Goal: Transaction & Acquisition: Purchase product/service

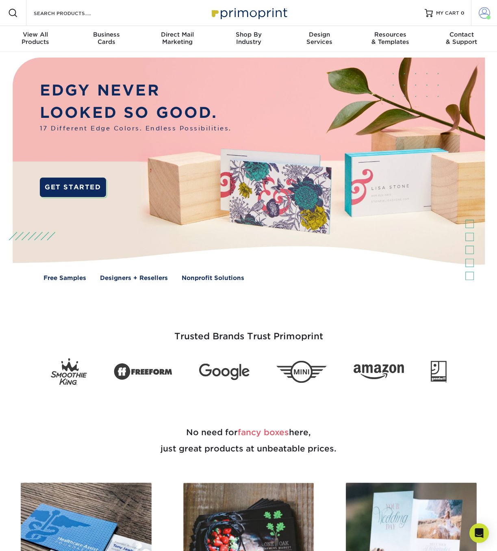
click at [473, 15] on link "Account" at bounding box center [484, 13] width 26 height 26
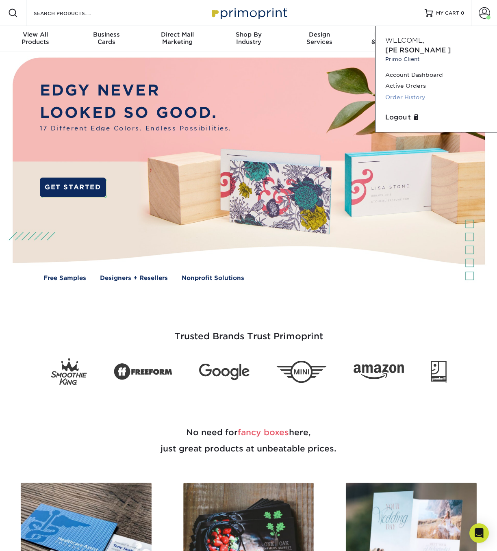
click at [413, 92] on link "Order History" at bounding box center [436, 97] width 102 height 11
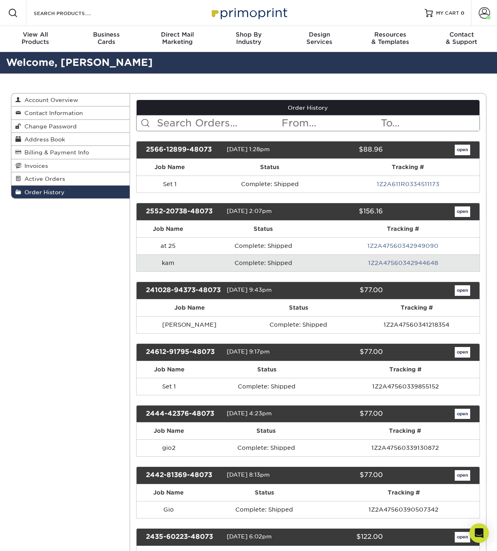
click at [238, 265] on td "Complete: Shipped" at bounding box center [263, 262] width 127 height 17
click at [240, 262] on td "Complete: Shipped" at bounding box center [263, 262] width 127 height 17
click at [459, 209] on link "open" at bounding box center [461, 211] width 15 height 11
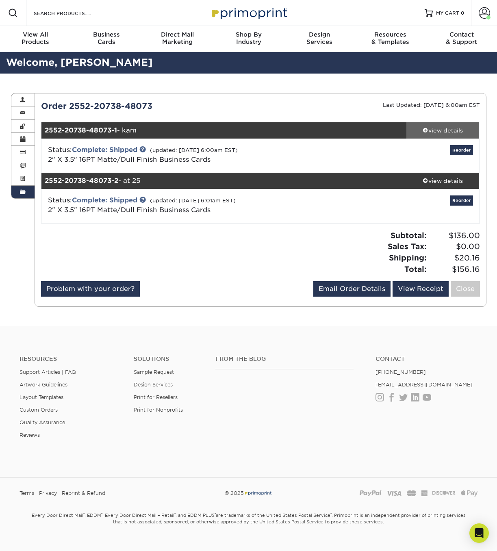
click at [447, 133] on div "view details" at bounding box center [442, 130] width 73 height 8
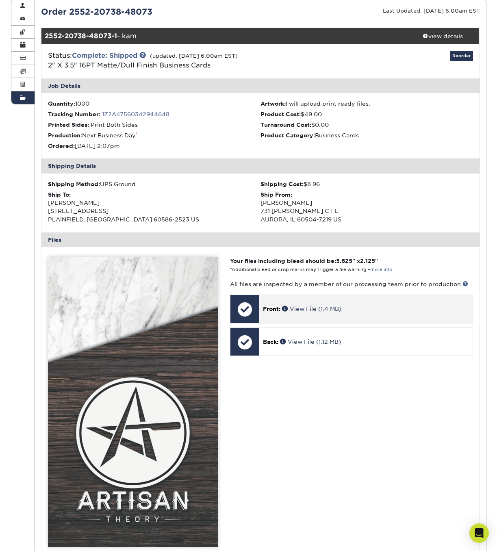
scroll to position [245, 0]
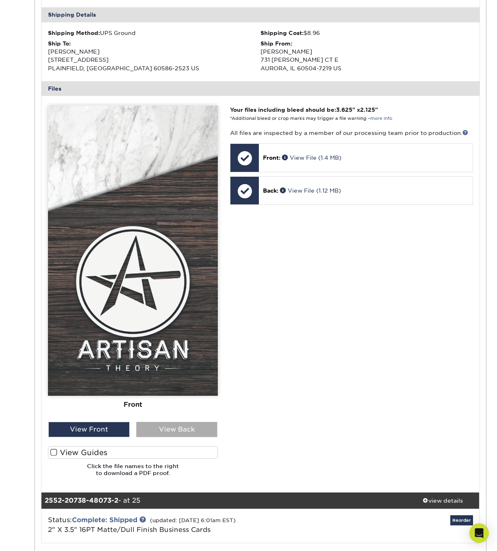
click at [191, 430] on div "View Back" at bounding box center [176, 429] width 81 height 15
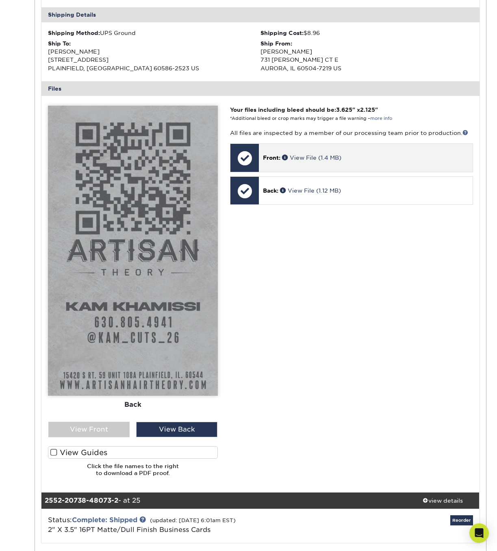
scroll to position [83, 0]
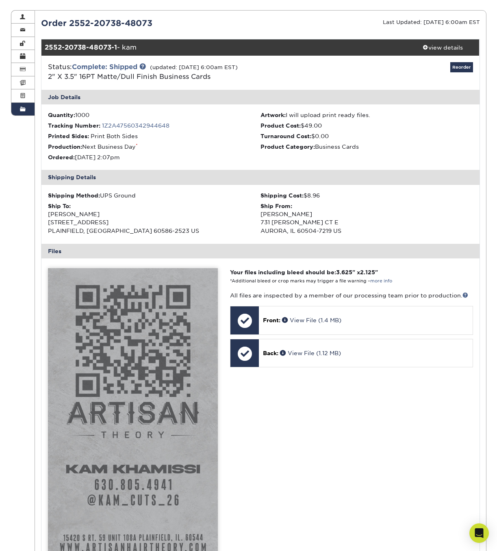
drag, startPoint x: 387, startPoint y: 470, endPoint x: 304, endPoint y: 391, distance: 114.9
click at [387, 470] on div "Your files including bleed should be: 3.625 " x 2.125 " *Additional bleed or cr…" at bounding box center [351, 456] width 255 height 377
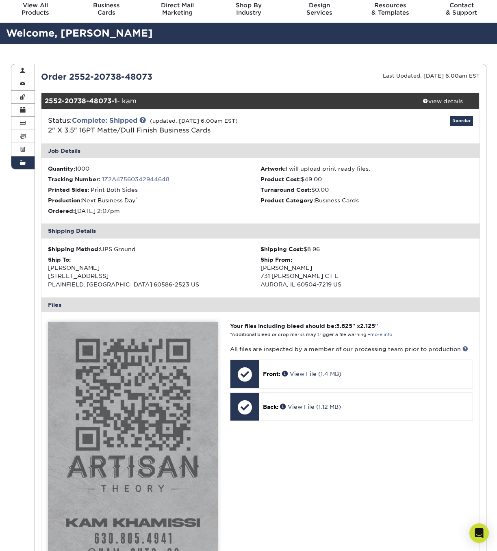
scroll to position [0, 0]
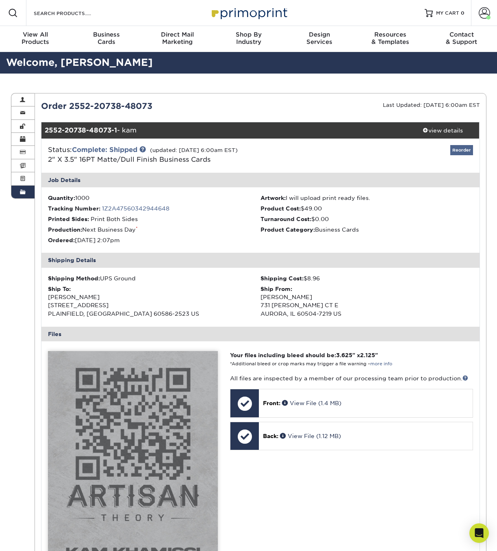
click at [466, 147] on link "Reorder" at bounding box center [461, 150] width 23 height 10
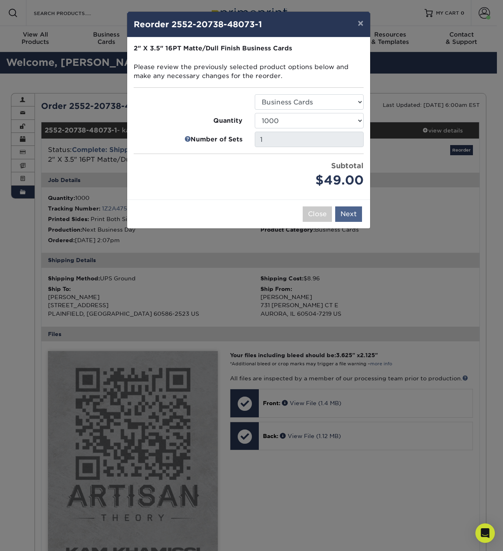
click at [357, 216] on button "Next" at bounding box center [348, 213] width 27 height 15
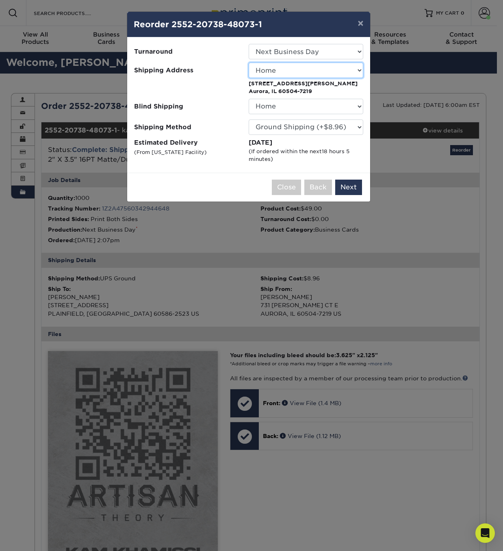
select select "258003"
click at [357, 187] on button "Next" at bounding box center [348, 187] width 27 height 15
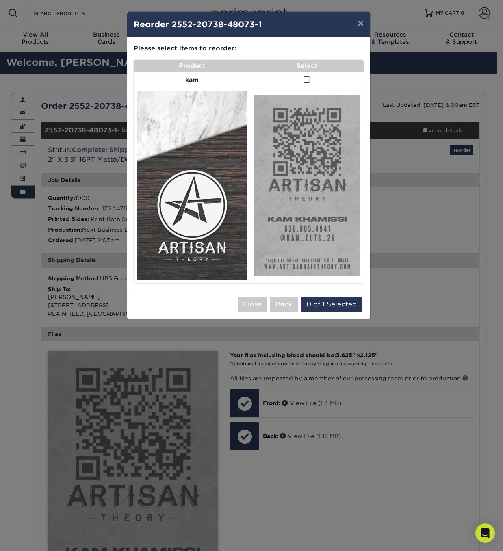
click at [305, 78] on span at bounding box center [306, 80] width 7 height 8
click at [0, 0] on input "checkbox" at bounding box center [0, 0] width 0 height 0
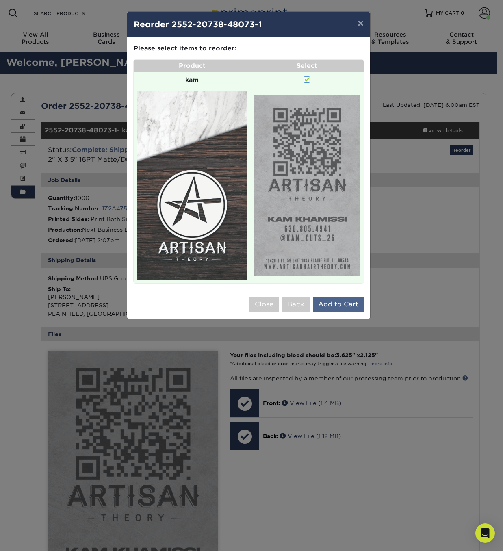
click at [346, 303] on button "Add to Cart" at bounding box center [338, 303] width 51 height 15
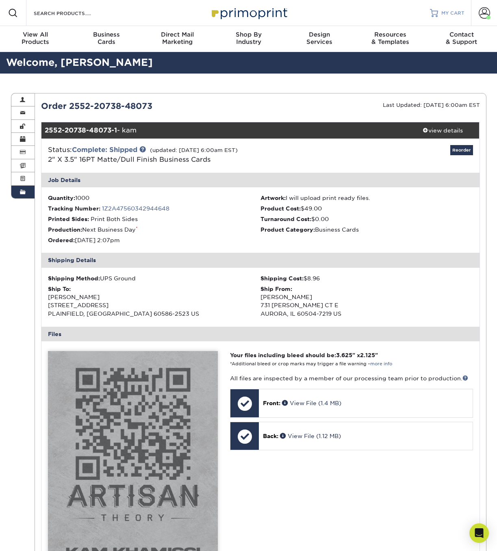
click at [460, 14] on span "MY CART" at bounding box center [452, 13] width 23 height 7
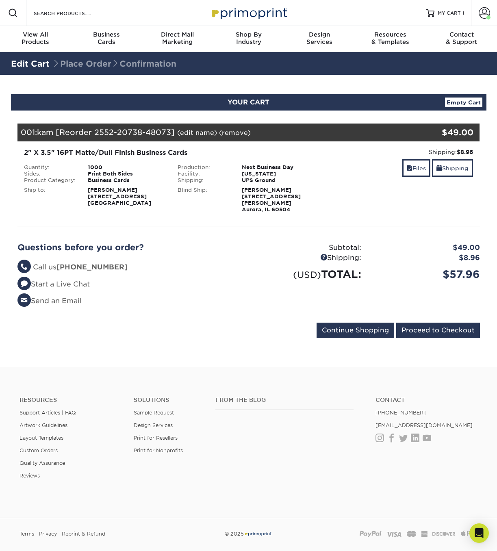
click at [221, 135] on link "(remove)" at bounding box center [235, 133] width 32 height 8
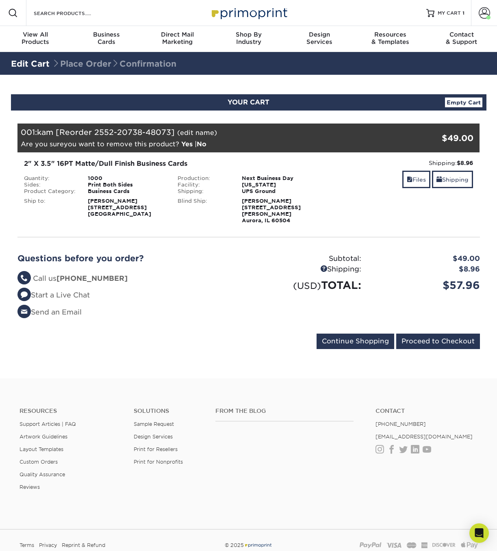
click at [184, 144] on link "Yes" at bounding box center [186, 144] width 11 height 8
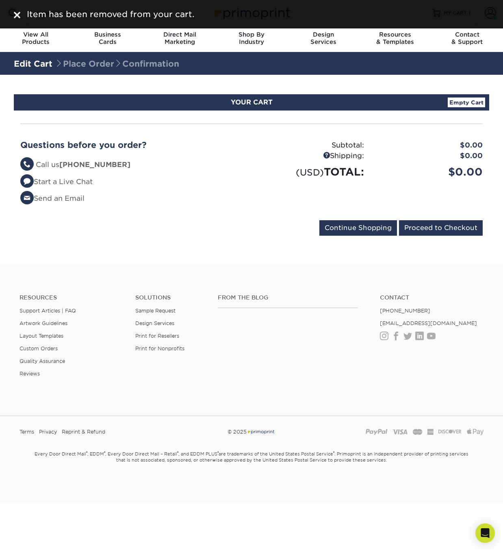
click at [24, 17] on div "Item has been removed from your cart." at bounding box center [256, 14] width 465 height 12
click at [15, 17] on img at bounding box center [17, 15] width 6 height 6
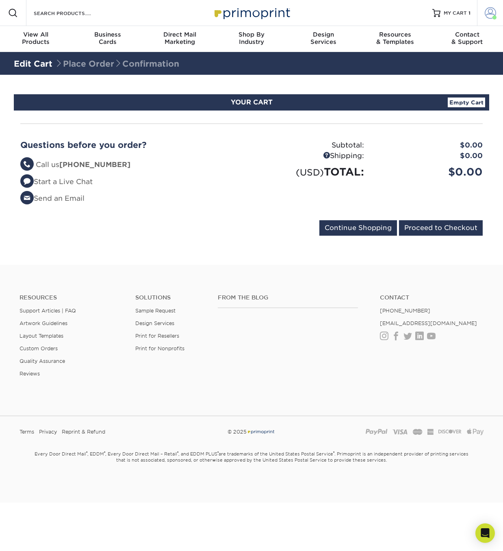
click at [492, 17] on span at bounding box center [494, 17] width 4 height 4
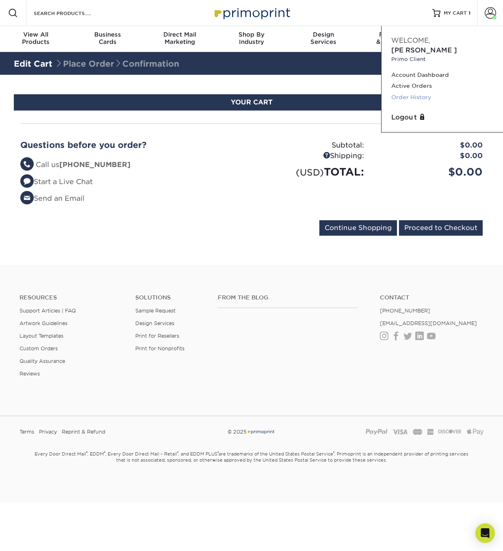
click at [435, 92] on link "Order History" at bounding box center [442, 97] width 102 height 11
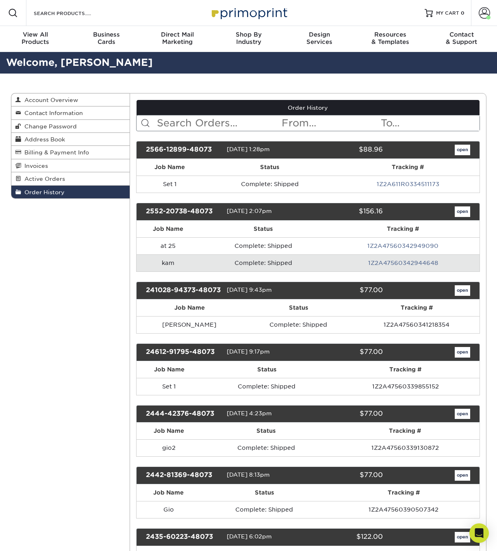
click at [463, 214] on link "open" at bounding box center [461, 211] width 15 height 11
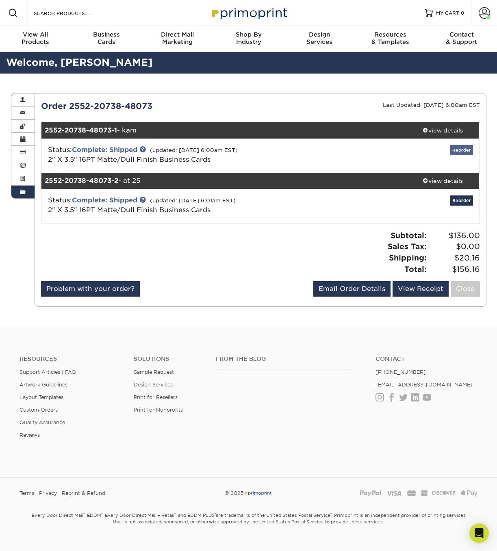
click at [461, 148] on link "Reorder" at bounding box center [461, 150] width 23 height 10
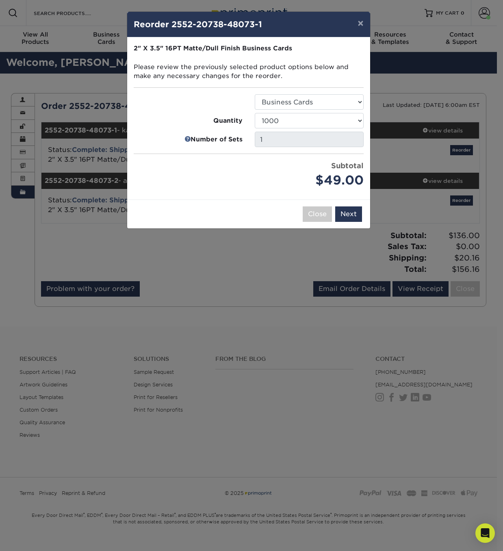
click at [364, 123] on div "100 250 500 1000 2500 5000 7500 10000 15000 20000 25000 30000 35000 40000 45000…" at bounding box center [309, 120] width 121 height 15
select select "02d8d163-ee8f-41cc-acce-9863ad0deb38"
click at [349, 210] on button "Next" at bounding box center [348, 213] width 27 height 15
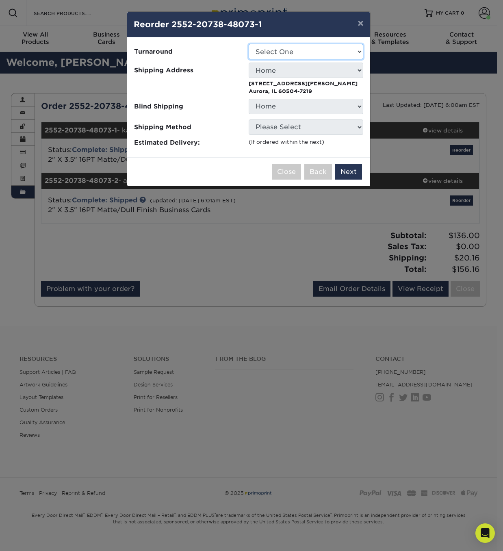
select select "d73c95ce-eae5-4e4c-a2d5-6770d489f561"
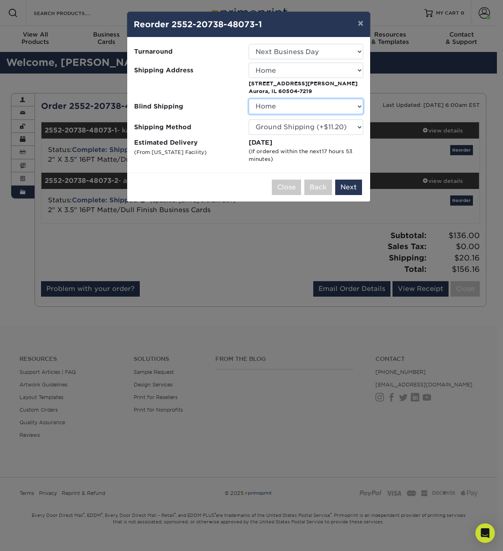
select select "258003"
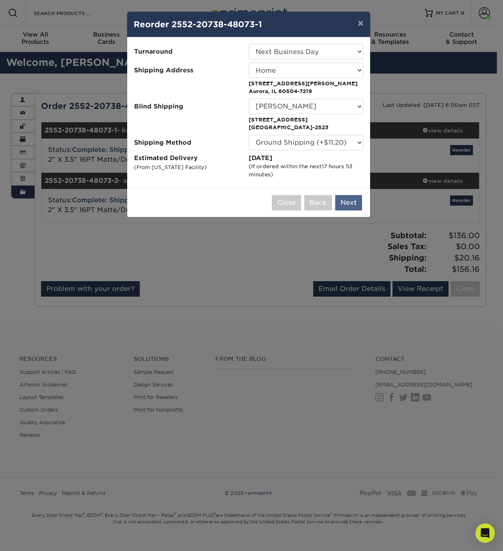
click at [343, 201] on button "Next" at bounding box center [348, 202] width 27 height 15
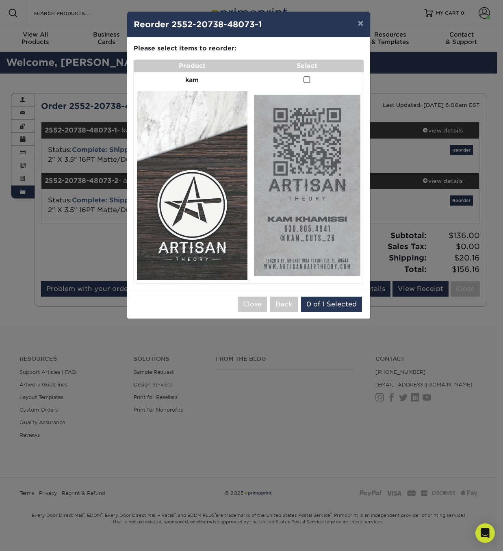
drag, startPoint x: 192, startPoint y: 79, endPoint x: 246, endPoint y: 78, distance: 53.6
click at [192, 79] on strong "kam" at bounding box center [191, 80] width 13 height 8
drag, startPoint x: 306, startPoint y: 82, endPoint x: 320, endPoint y: 151, distance: 71.3
click at [306, 82] on span at bounding box center [306, 80] width 7 height 8
click at [0, 0] on input "checkbox" at bounding box center [0, 0] width 0 height 0
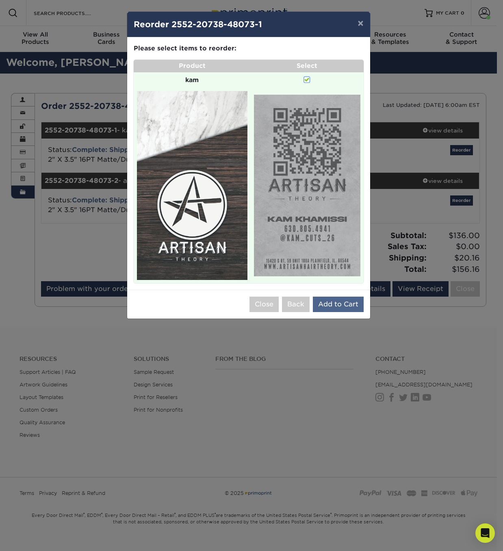
click at [351, 300] on button "Add to Cart" at bounding box center [338, 303] width 51 height 15
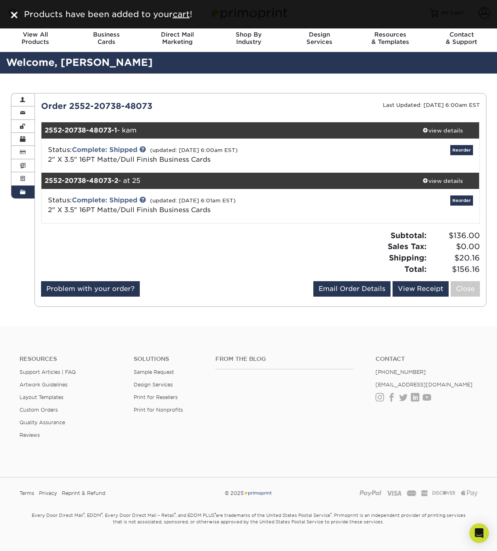
click at [181, 19] on div "Products have been added to your cart !" at bounding box center [253, 14] width 465 height 12
click at [183, 14] on u "cart" at bounding box center [181, 14] width 17 height 10
